Goal: Transaction & Acquisition: Subscribe to service/newsletter

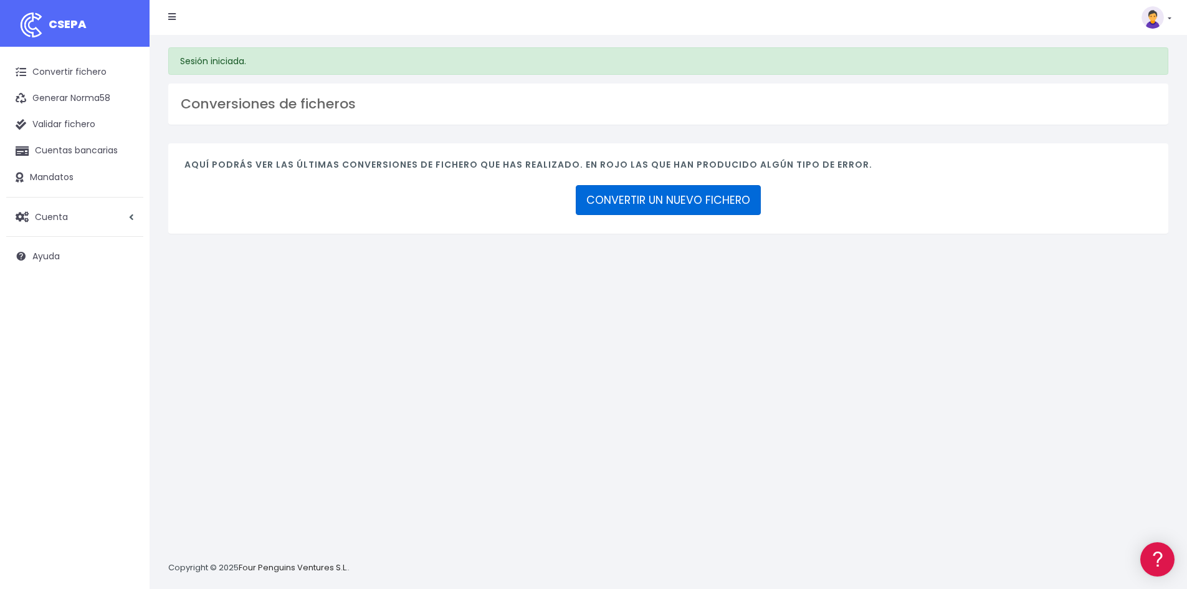
click at [695, 198] on link "CONVERTIR UN NUEVO FICHERO" at bounding box center [668, 200] width 185 height 30
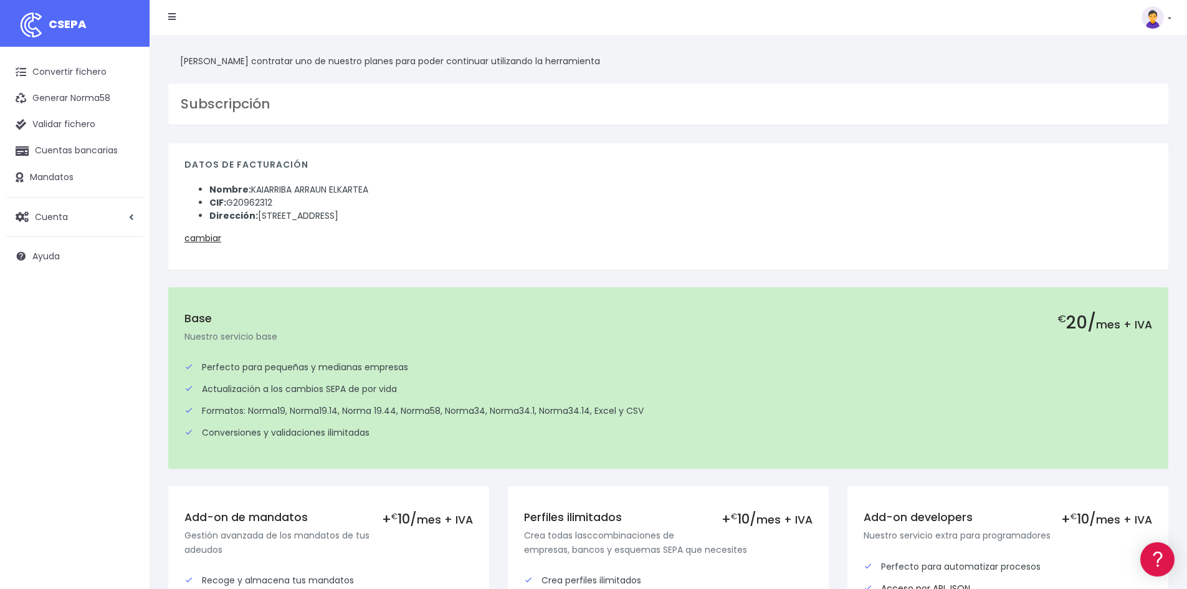
scroll to position [239, 0]
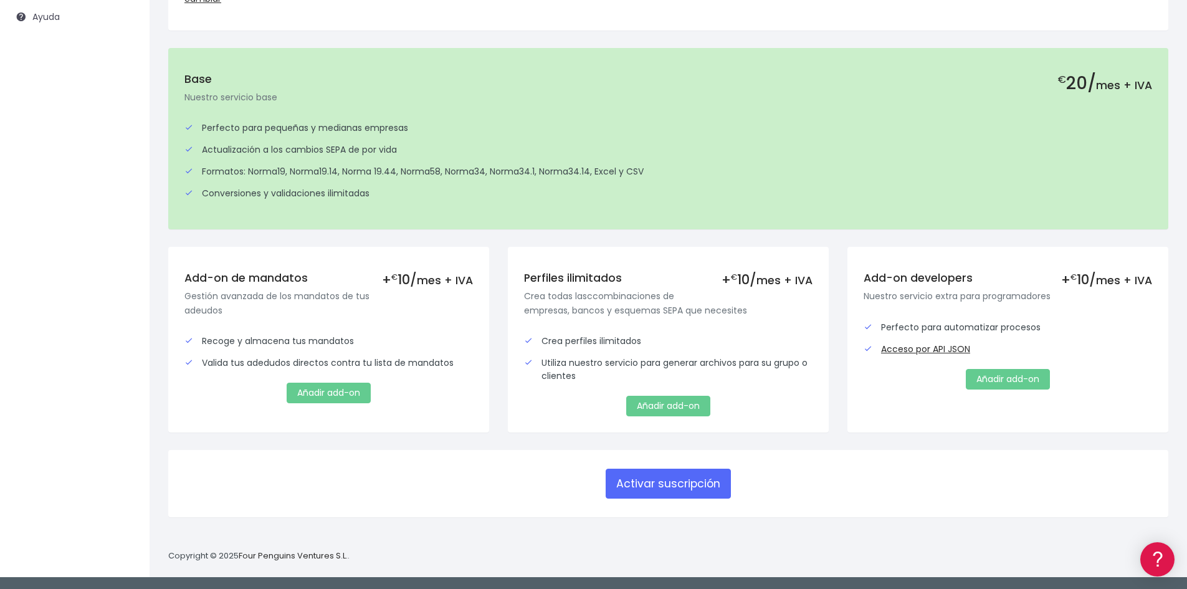
click at [465, 486] on div "Activar suscripción" at bounding box center [668, 483] width 949 height 34
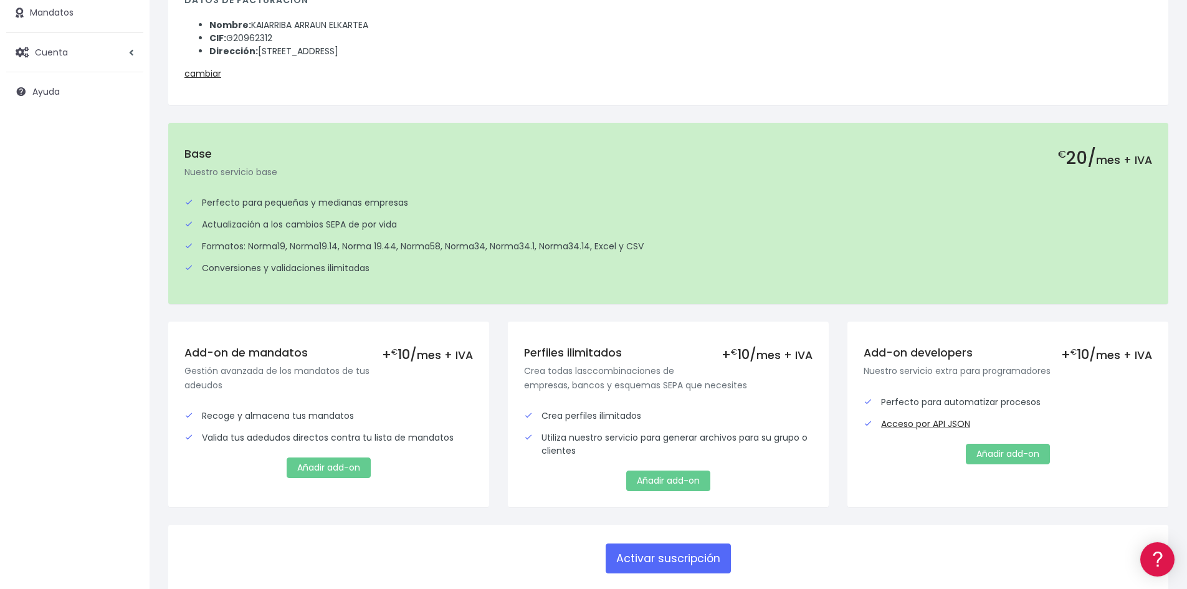
scroll to position [167, 0]
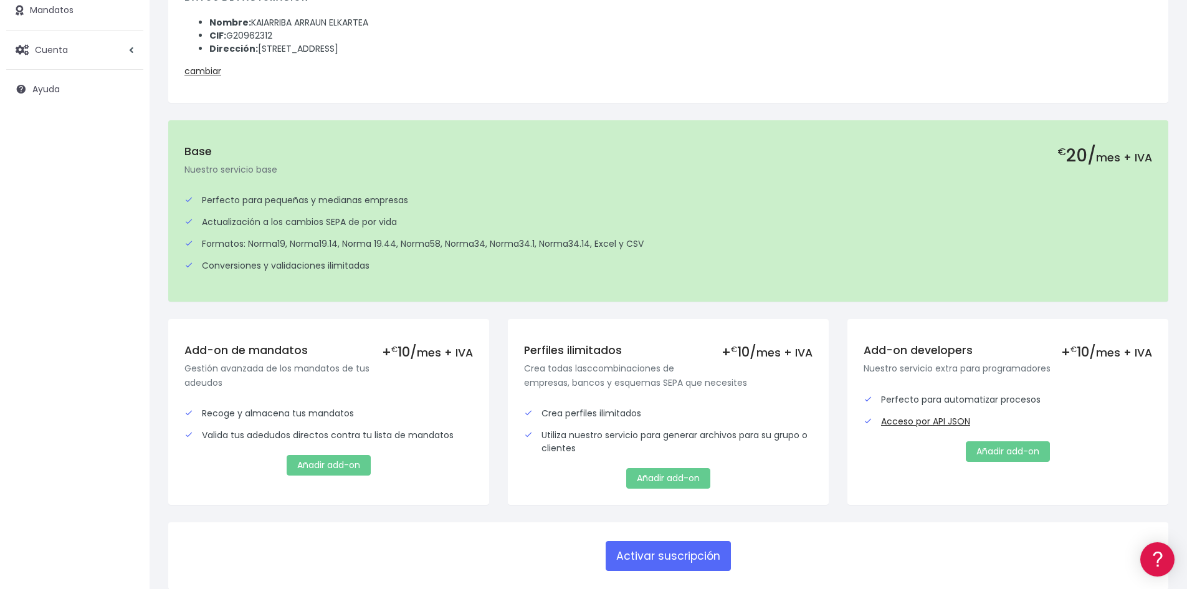
click at [510, 444] on div "+ € 10/ mes + IVA Perfiles ilimitados Crea todas lasccombinaciones de empresas,…" at bounding box center [668, 412] width 321 height 186
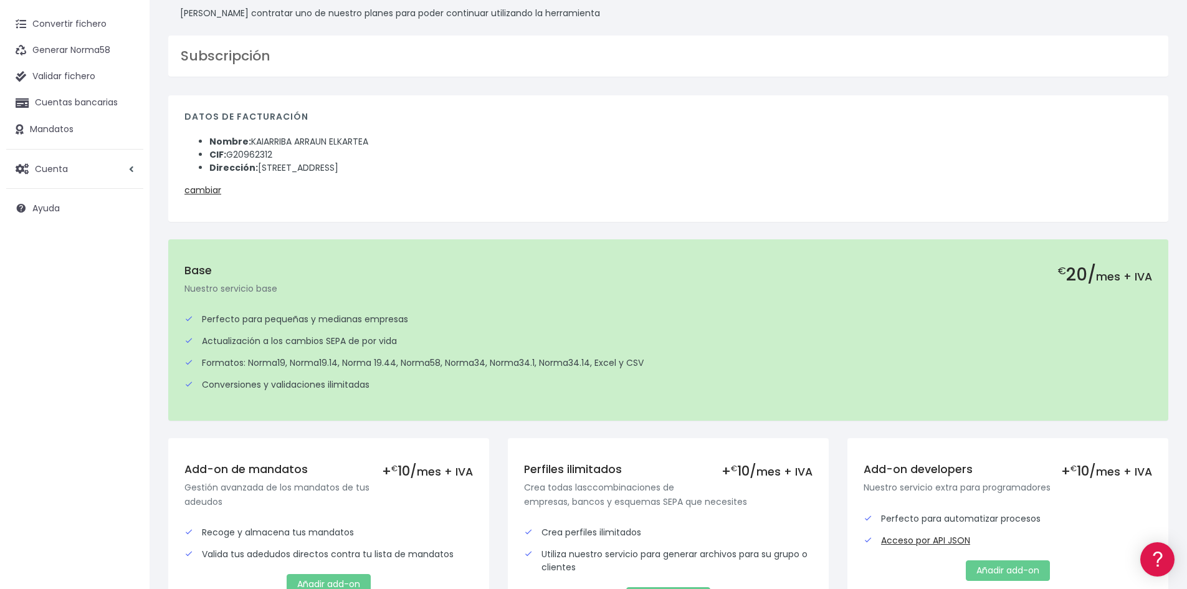
scroll to position [46, 0]
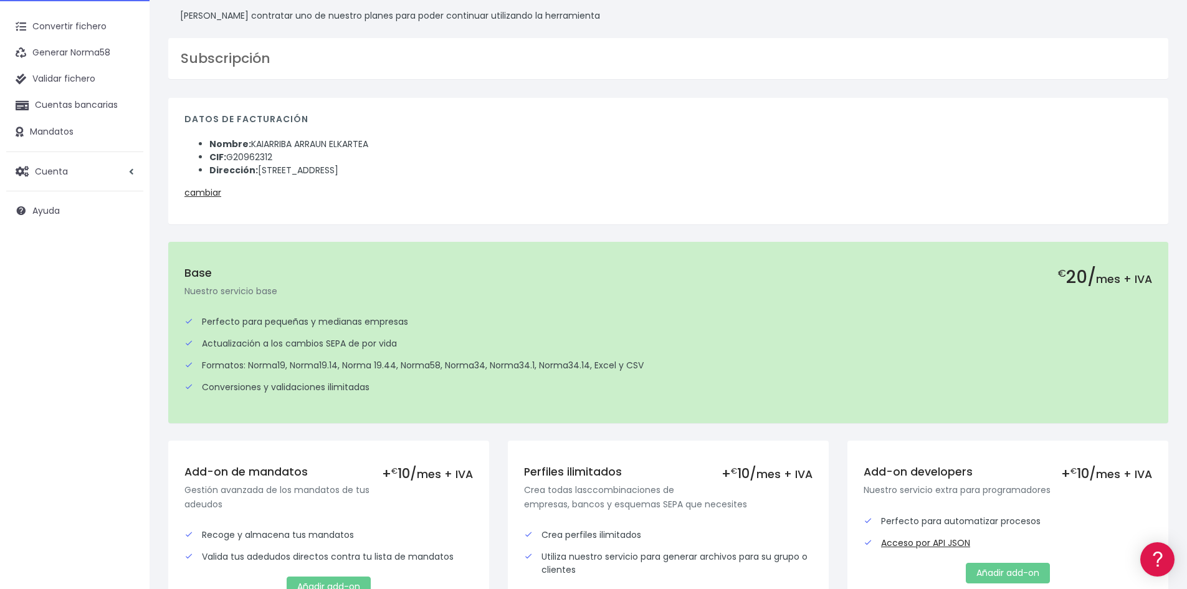
click at [489, 351] on li "Actualización a los cambios SEPA de por vida" at bounding box center [669, 344] width 968 height 22
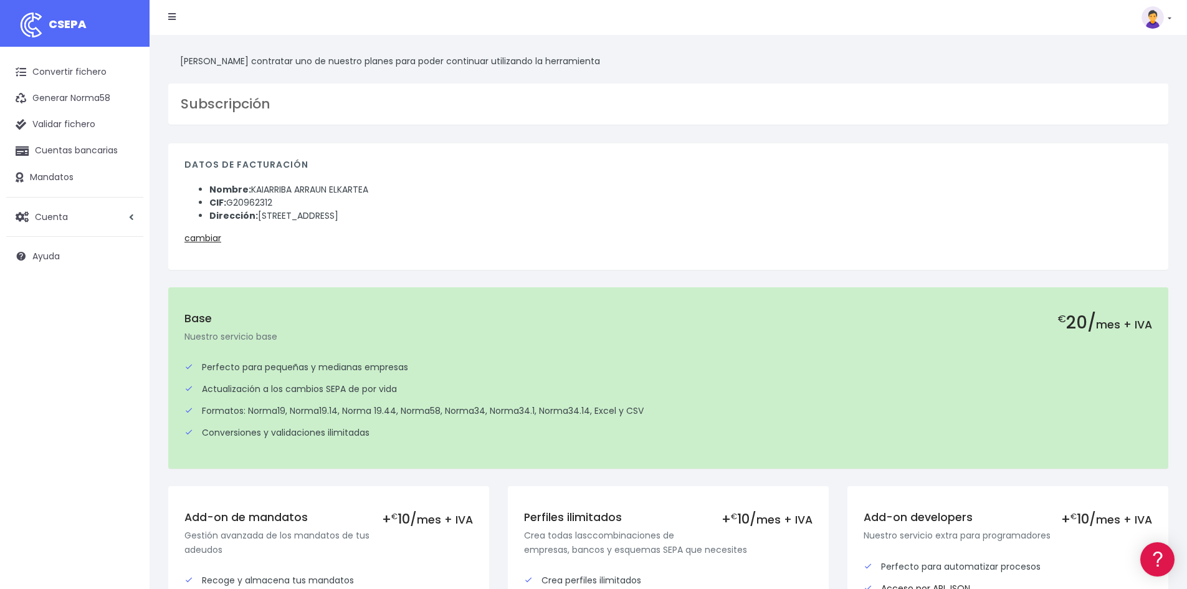
scroll to position [87, 0]
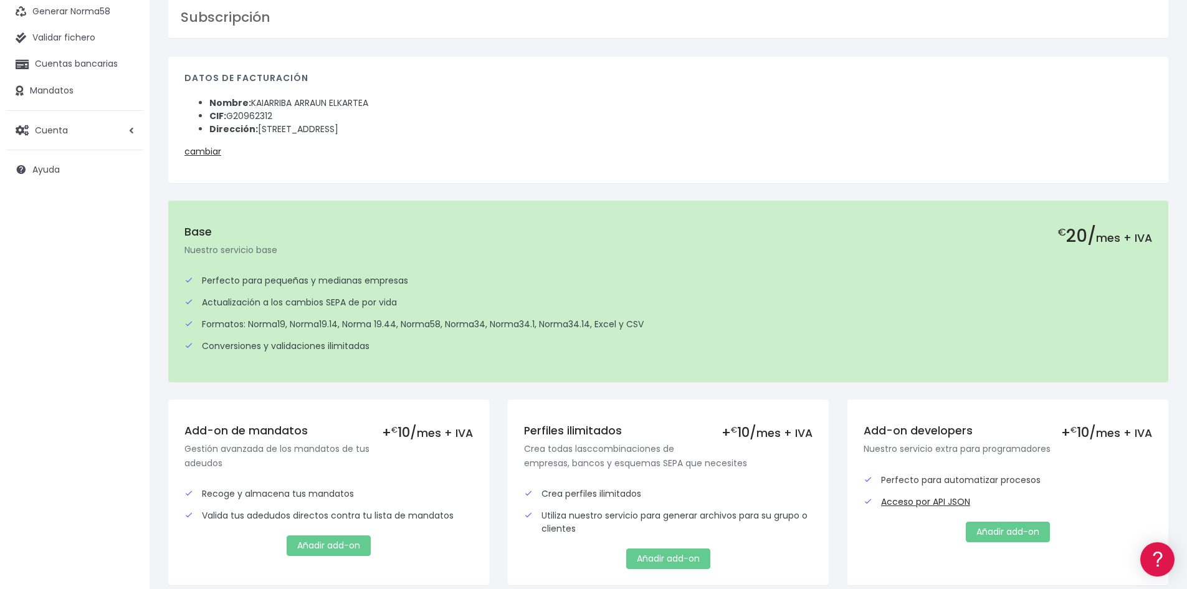
click at [549, 395] on div "€ 20/ mes + IVA Base Nuestro servicio base Perfecto para pequeñas y medianas em…" at bounding box center [668, 300] width 1019 height 199
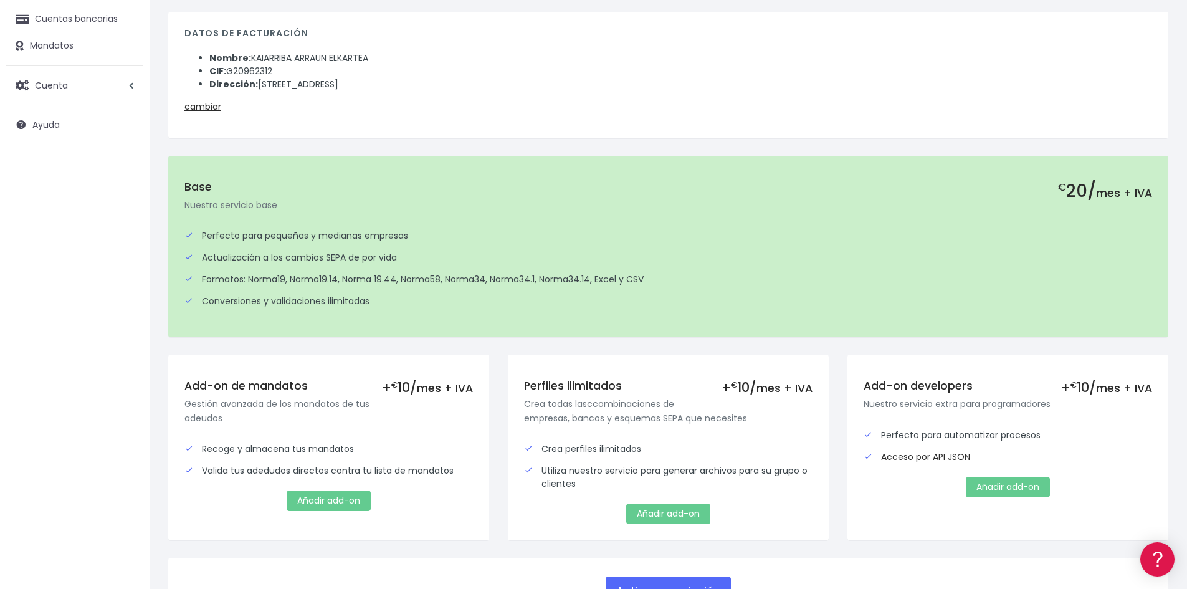
scroll to position [239, 0]
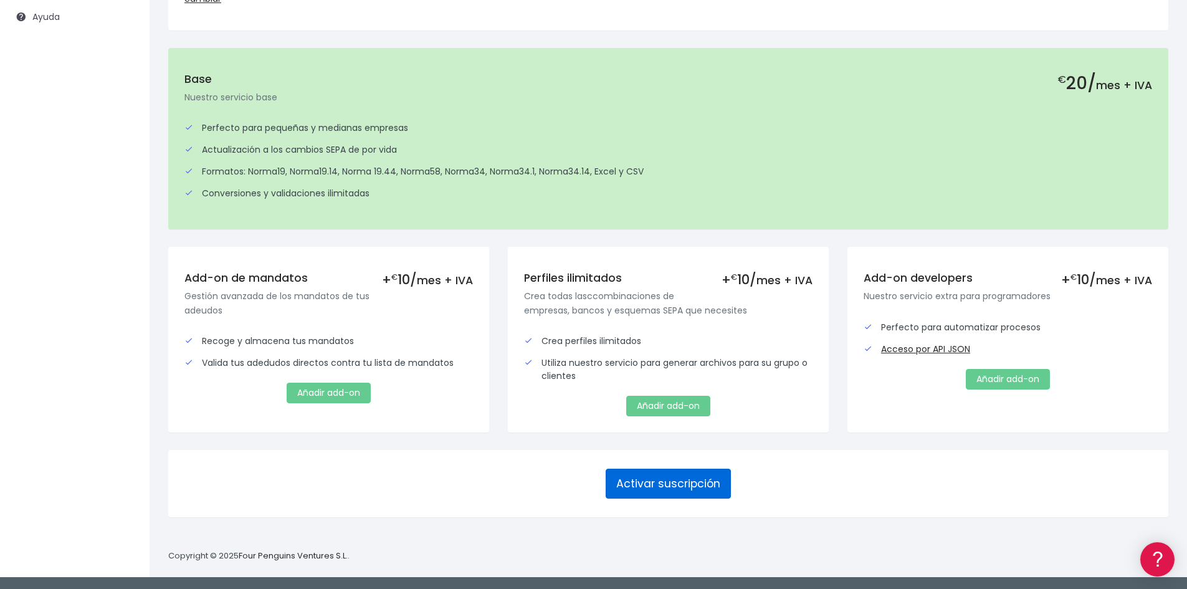
click at [666, 488] on button "Activar suscripción" at bounding box center [668, 484] width 125 height 30
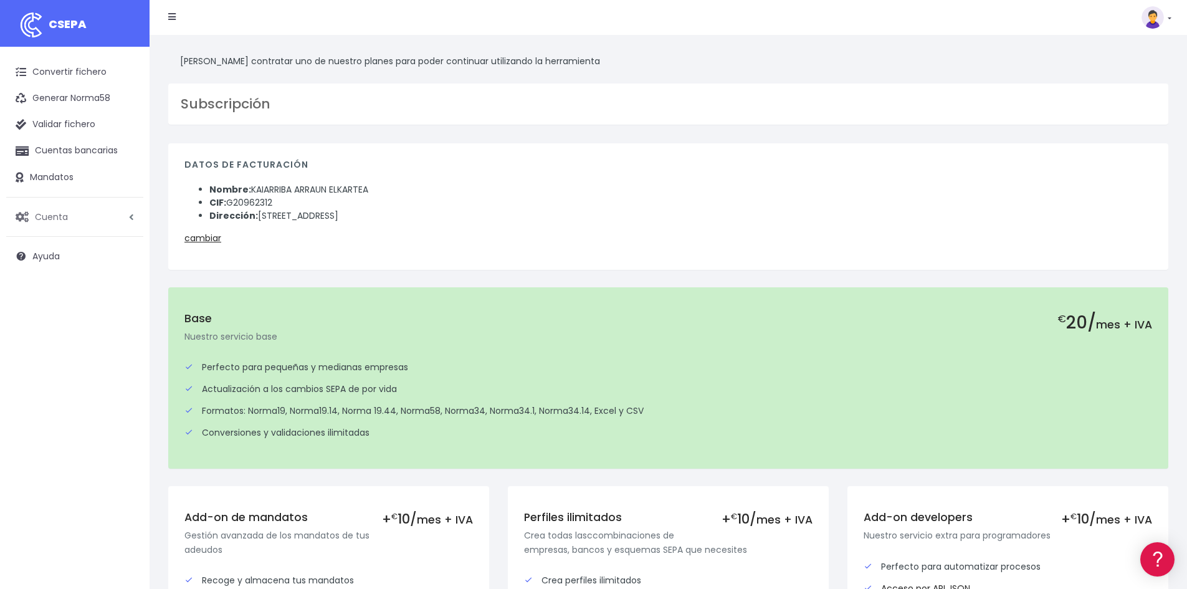
click at [125, 218] on link "Cuenta" at bounding box center [74, 217] width 137 height 26
click at [53, 269] on link "Suscripción" at bounding box center [81, 269] width 123 height 22
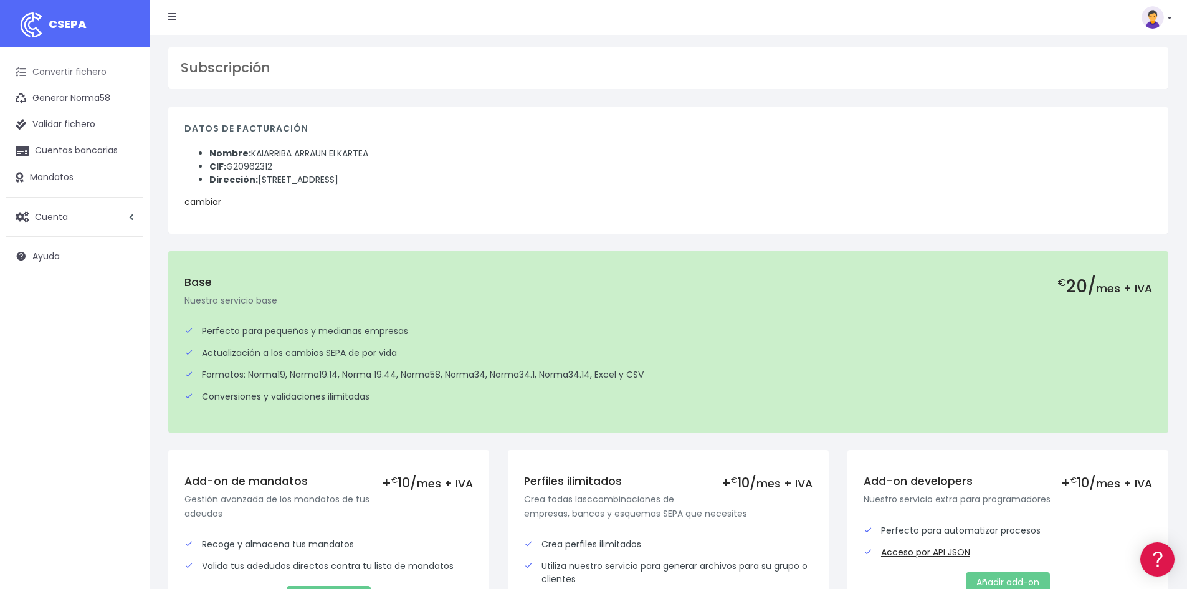
click at [75, 68] on link "Convertir fichero" at bounding box center [74, 72] width 137 height 26
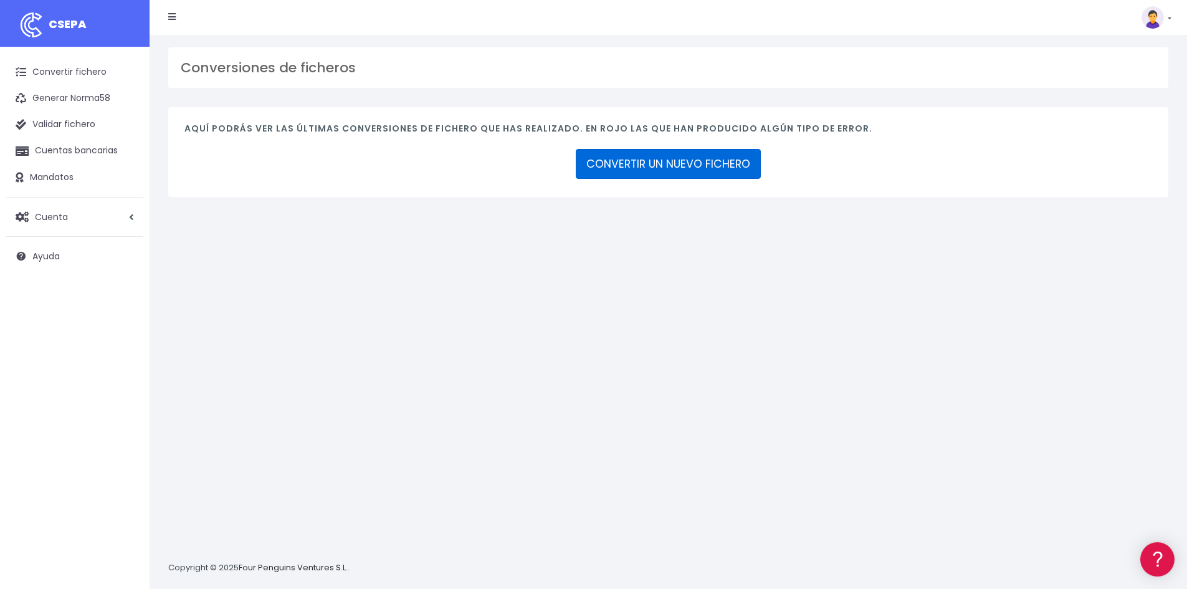
click at [620, 160] on link "CONVERTIR UN NUEVO FICHERO" at bounding box center [668, 164] width 185 height 30
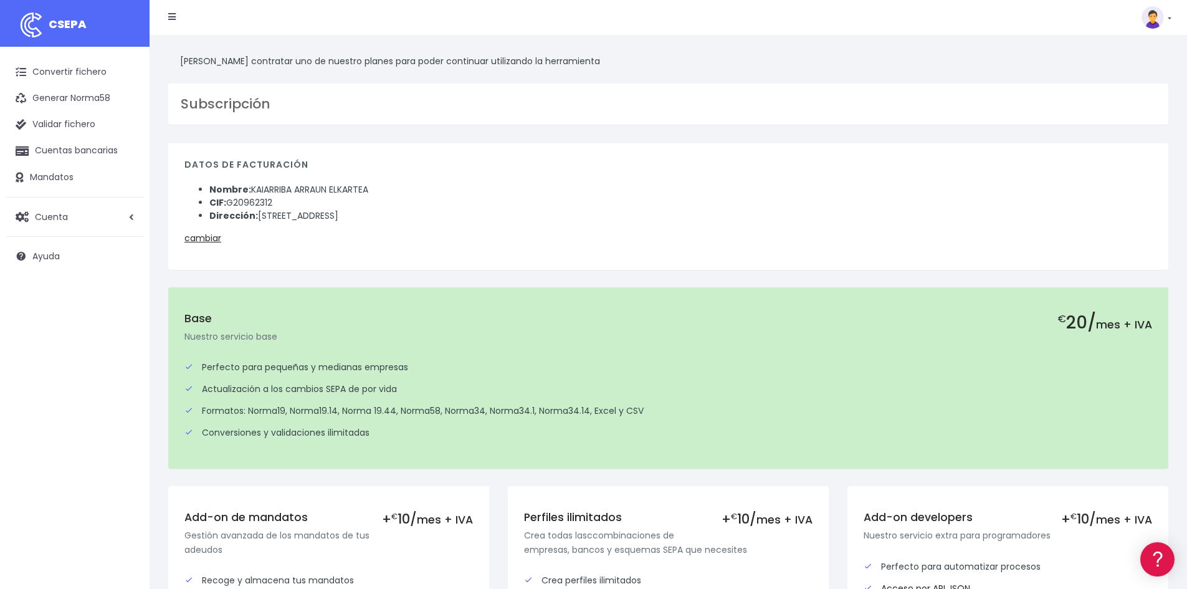
click at [1172, 21] on nav "CSEPA Suscripción Facturación API [GEOGRAPHIC_DATA] Salir" at bounding box center [669, 17] width 1038 height 35
click at [1166, 21] on link at bounding box center [1157, 17] width 30 height 22
click at [1114, 75] on link "Facturación" at bounding box center [1128, 77] width 86 height 23
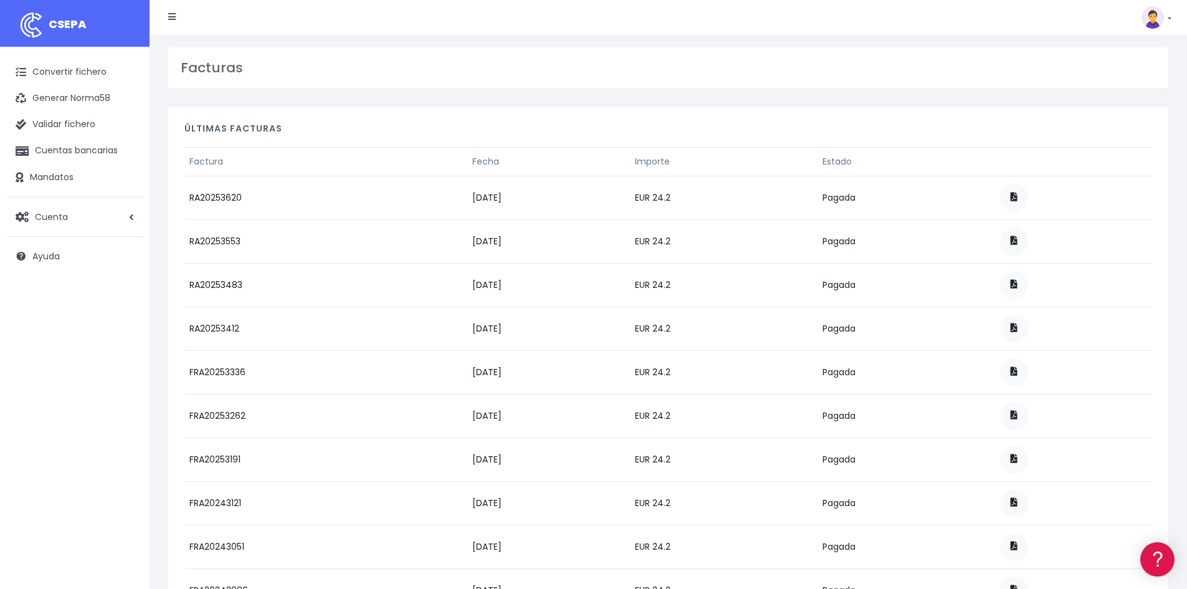
click at [1172, 17] on nav "CSEPA Suscripción Facturación API [GEOGRAPHIC_DATA] Salir" at bounding box center [669, 17] width 1038 height 35
click at [1162, 20] on img at bounding box center [1153, 17] width 22 height 22
click at [1114, 137] on link "Ayuda" at bounding box center [1128, 136] width 86 height 23
